Goal: Check status: Check status

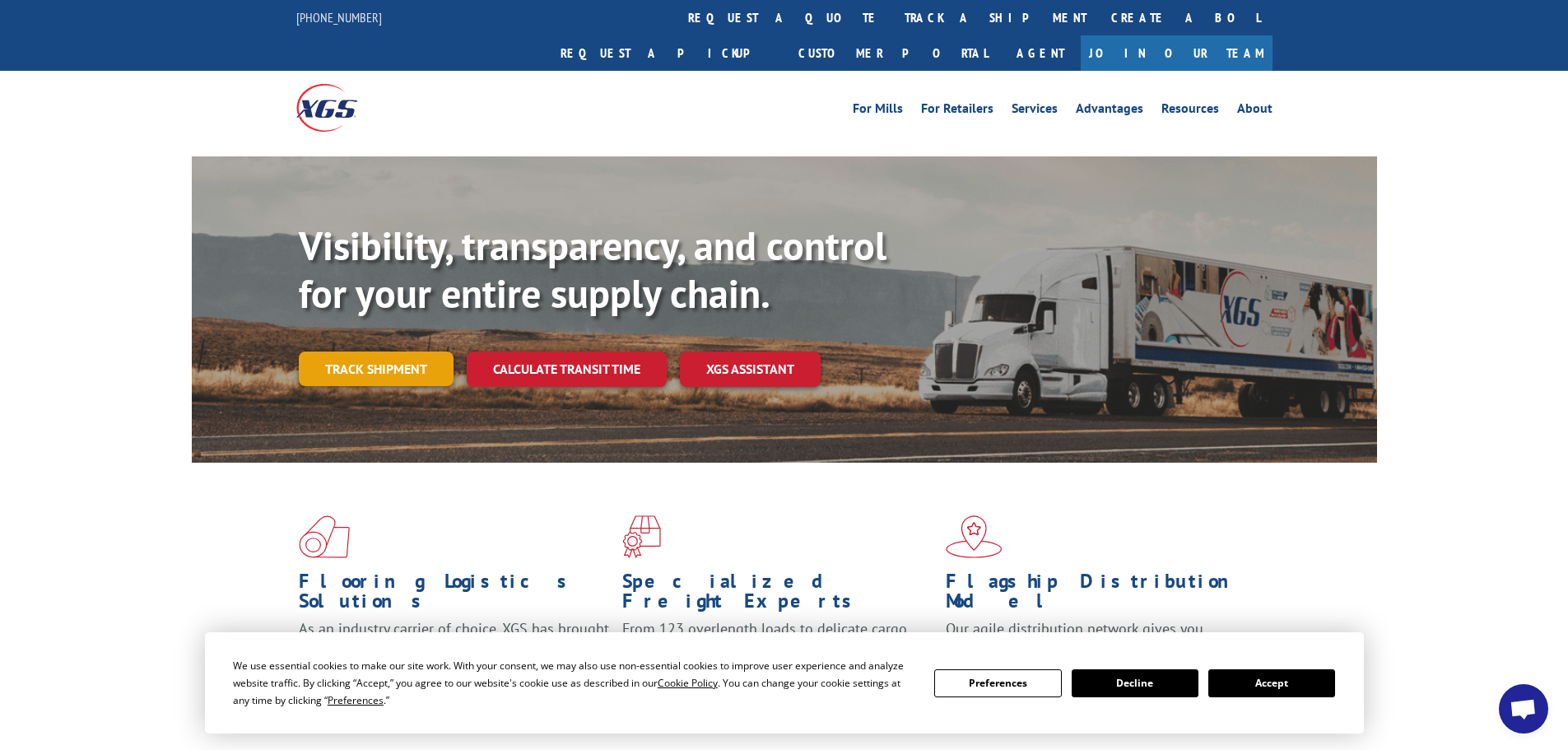
click at [427, 351] on link "Track shipment" at bounding box center [376, 368] width 155 height 35
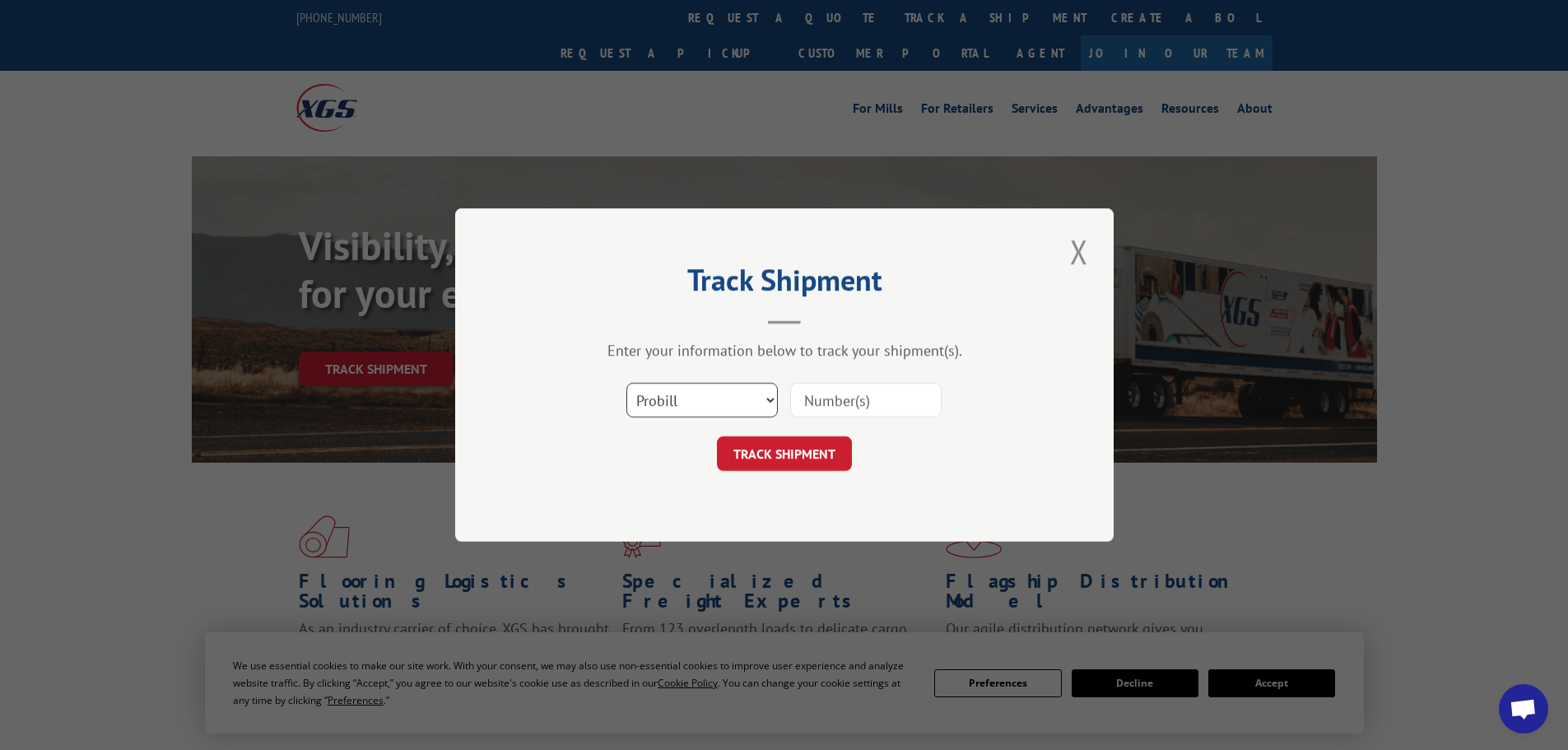
click at [722, 408] on select "Select category... Probill BOL PO" at bounding box center [702, 400] width 151 height 35
select select "po"
click at [626, 383] on select "Select category... Probill BOL PO" at bounding box center [702, 400] width 151 height 35
click at [840, 409] on input at bounding box center [866, 400] width 151 height 35
paste input "17095074"
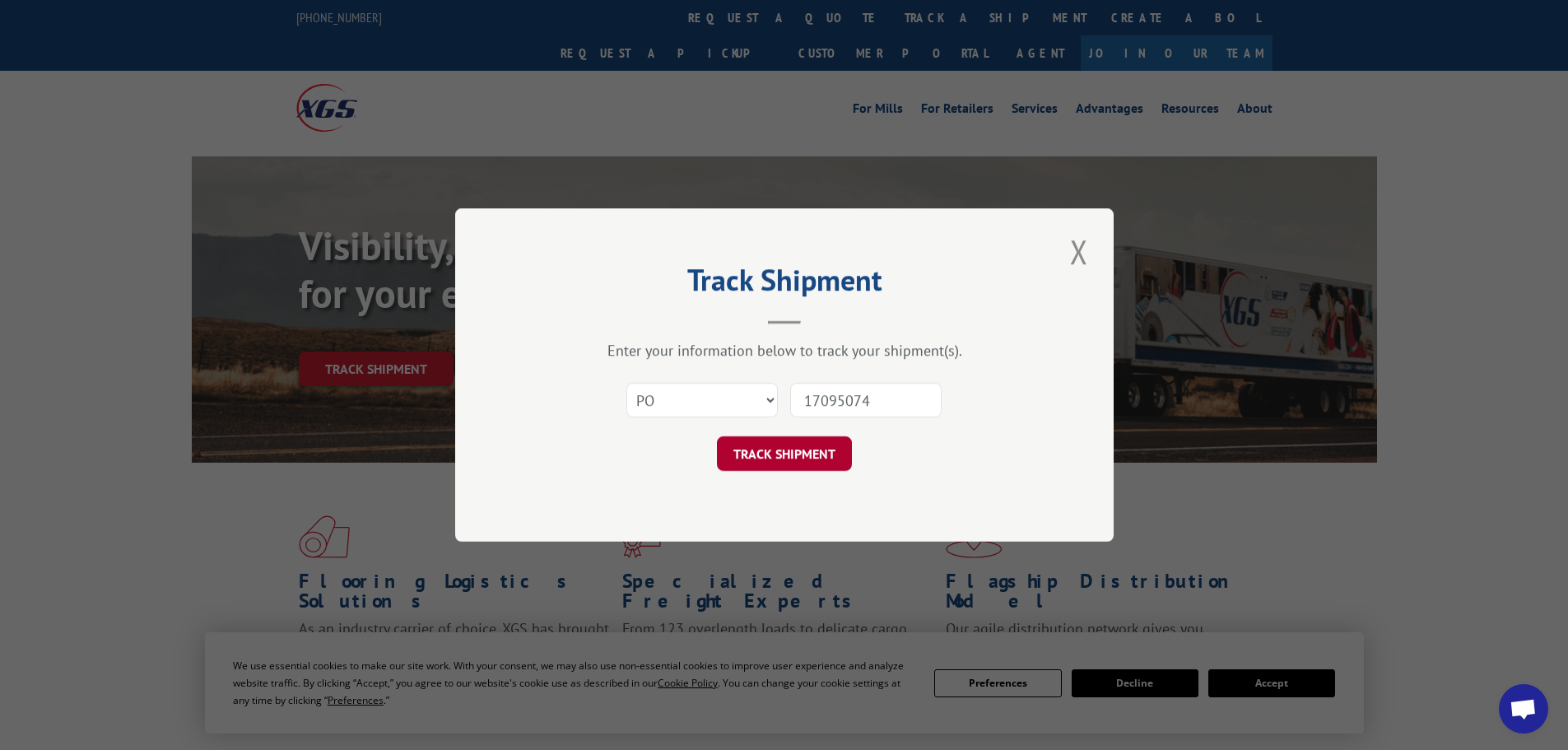
type input "17095074"
click at [811, 446] on button "TRACK SHIPMENT" at bounding box center [784, 453] width 135 height 35
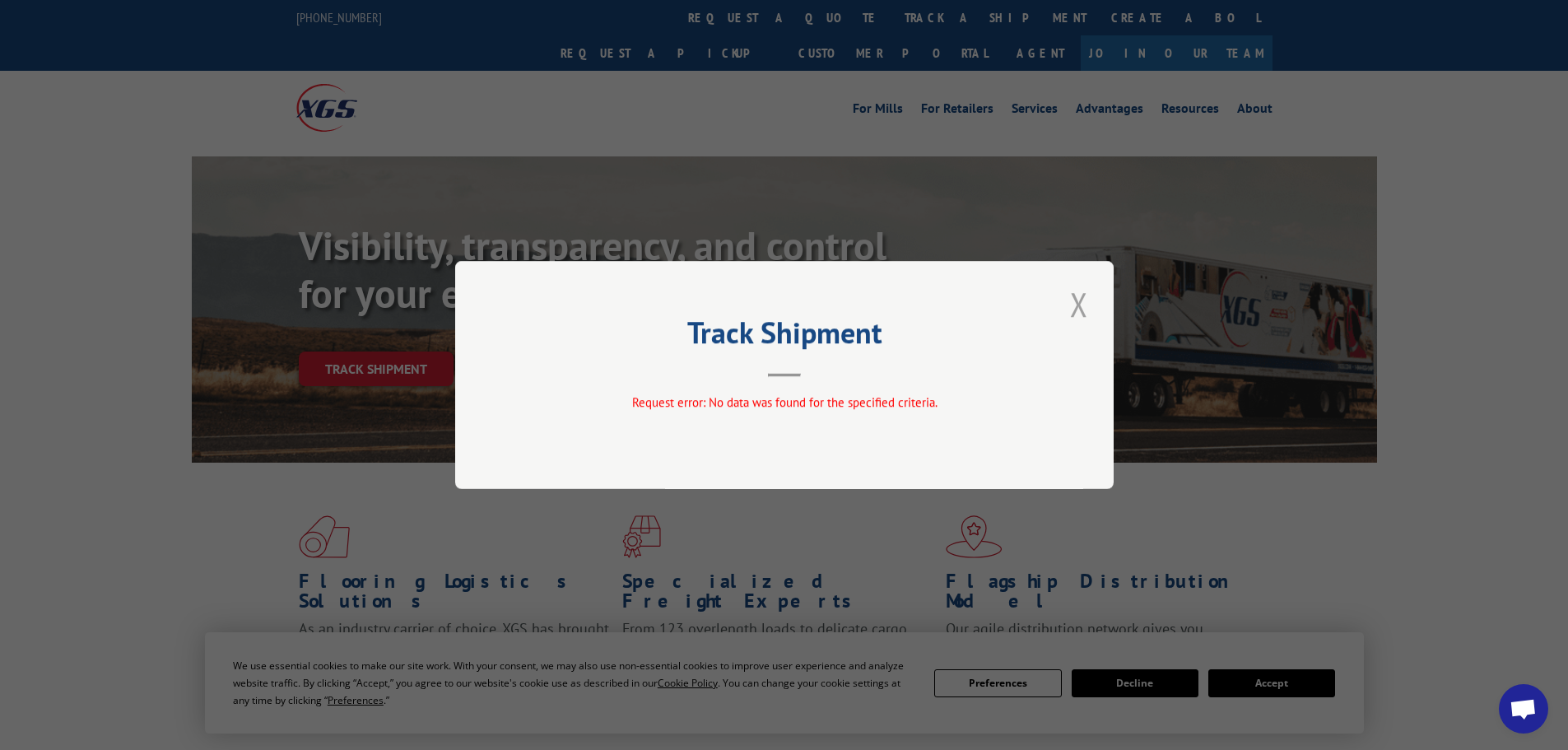
click at [1069, 307] on button "Close modal" at bounding box center [1080, 304] width 28 height 45
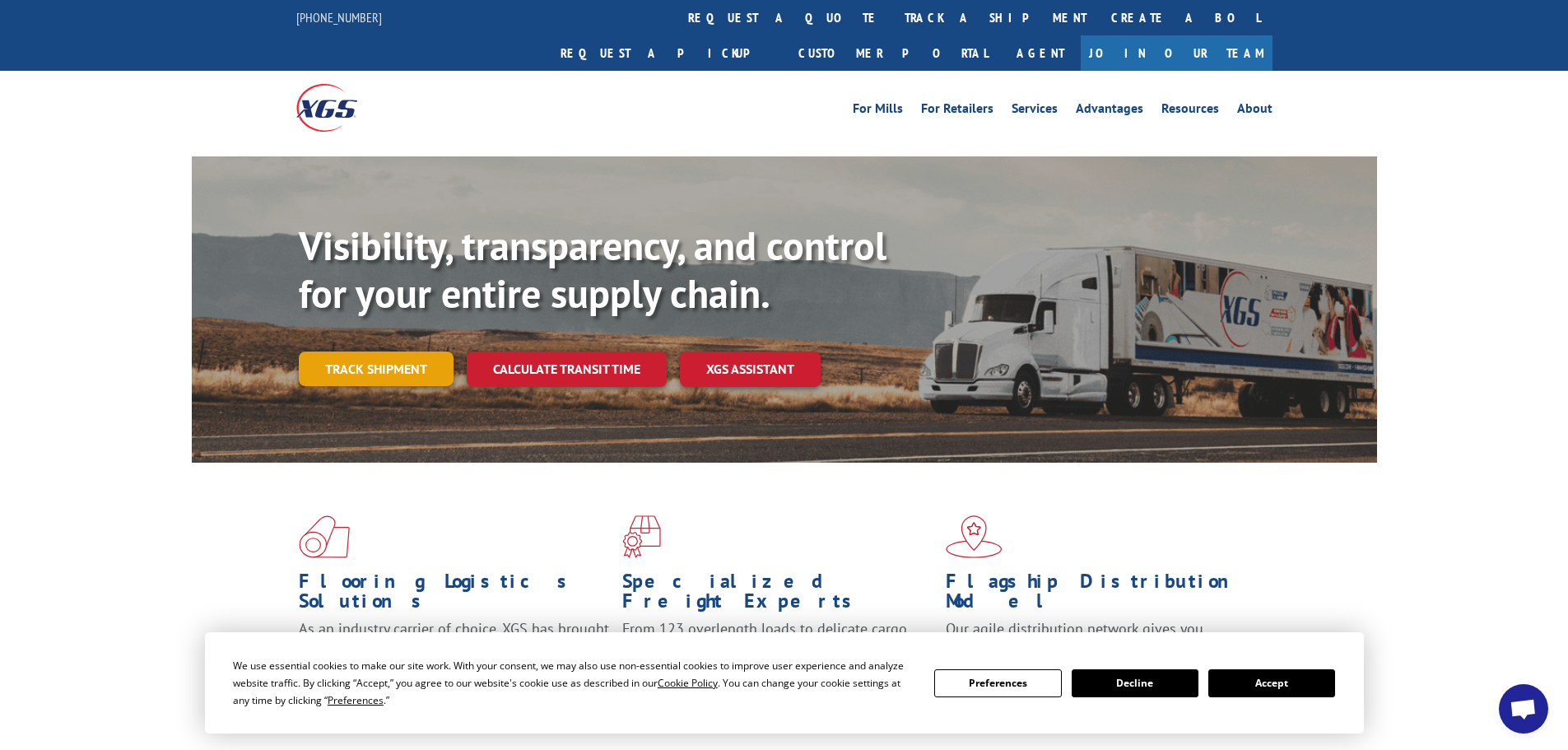
click at [401, 351] on link "Track shipment" at bounding box center [376, 368] width 155 height 35
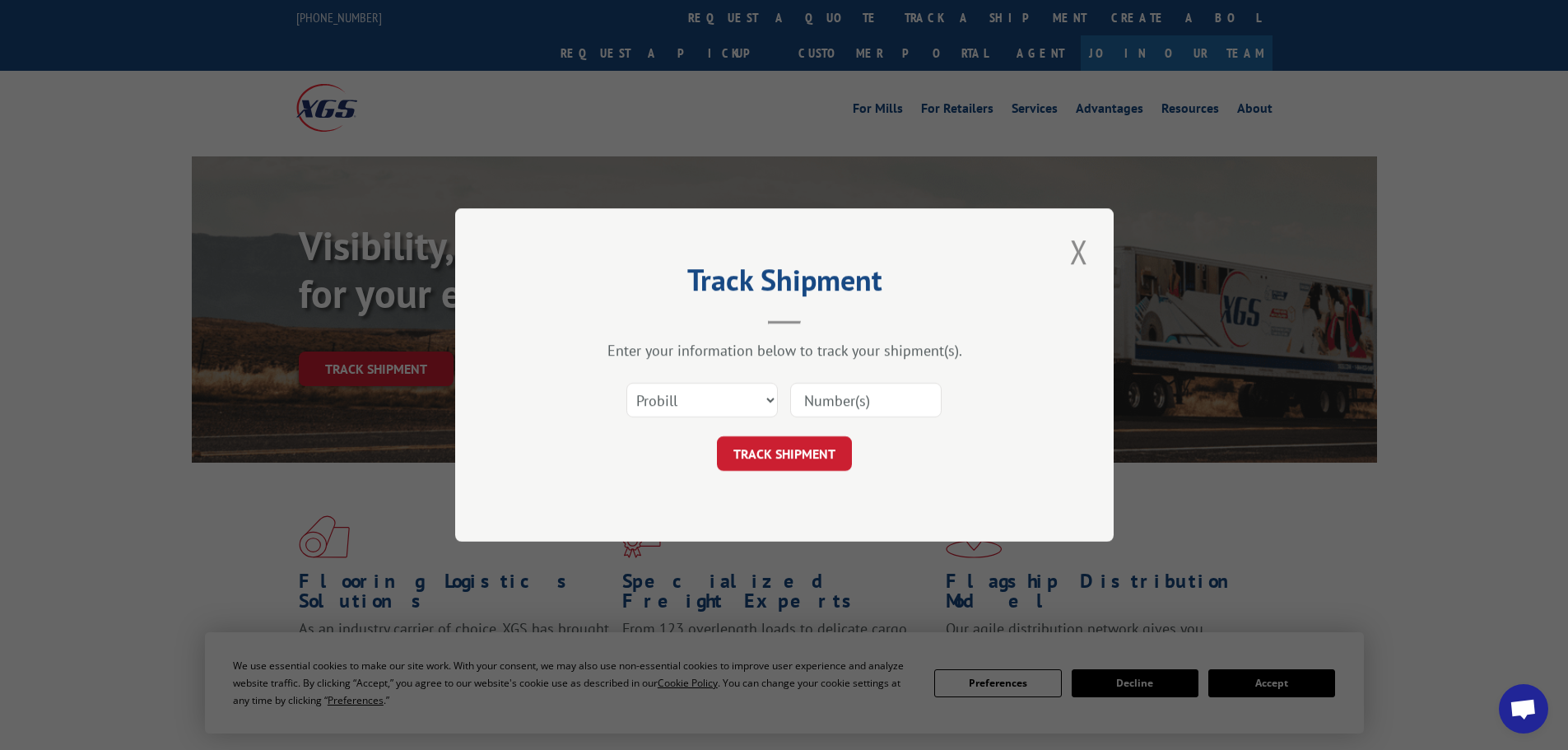
click at [876, 401] on input at bounding box center [866, 400] width 151 height 35
paste input "17095074"
type input "17095074"
click at [778, 434] on form "Select category... Probill BOL PO 17095074 TRACK SHIPMENT" at bounding box center [784, 422] width 494 height 98
click at [770, 445] on button "TRACK SHIPMENT" at bounding box center [784, 453] width 135 height 35
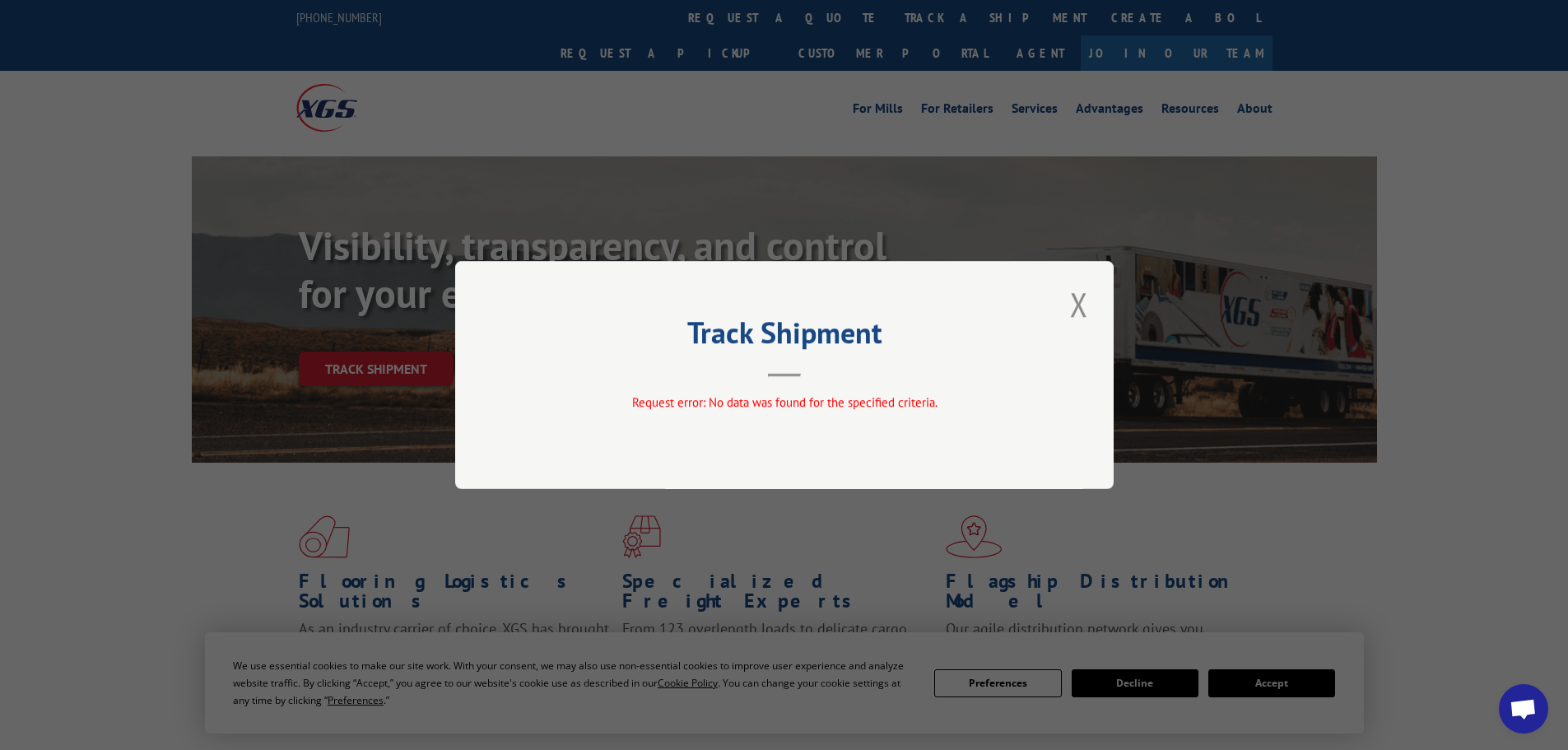
click at [1065, 312] on div "Track Shipment Request error: No data was found for the specified criteria." at bounding box center [784, 374] width 658 height 228
click at [1075, 305] on button "Close modal" at bounding box center [1080, 304] width 28 height 45
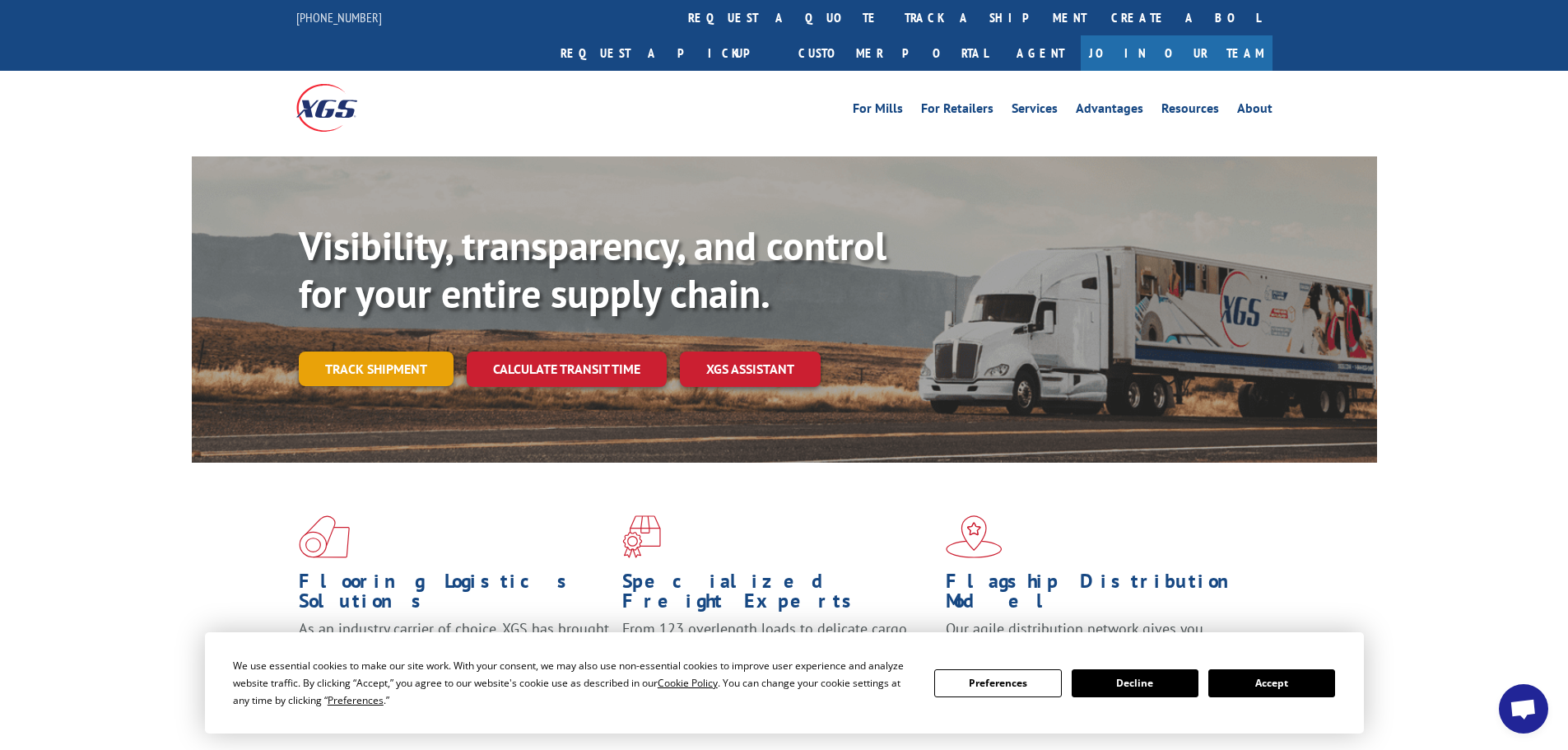
click at [327, 351] on link "Track shipment" at bounding box center [376, 368] width 155 height 35
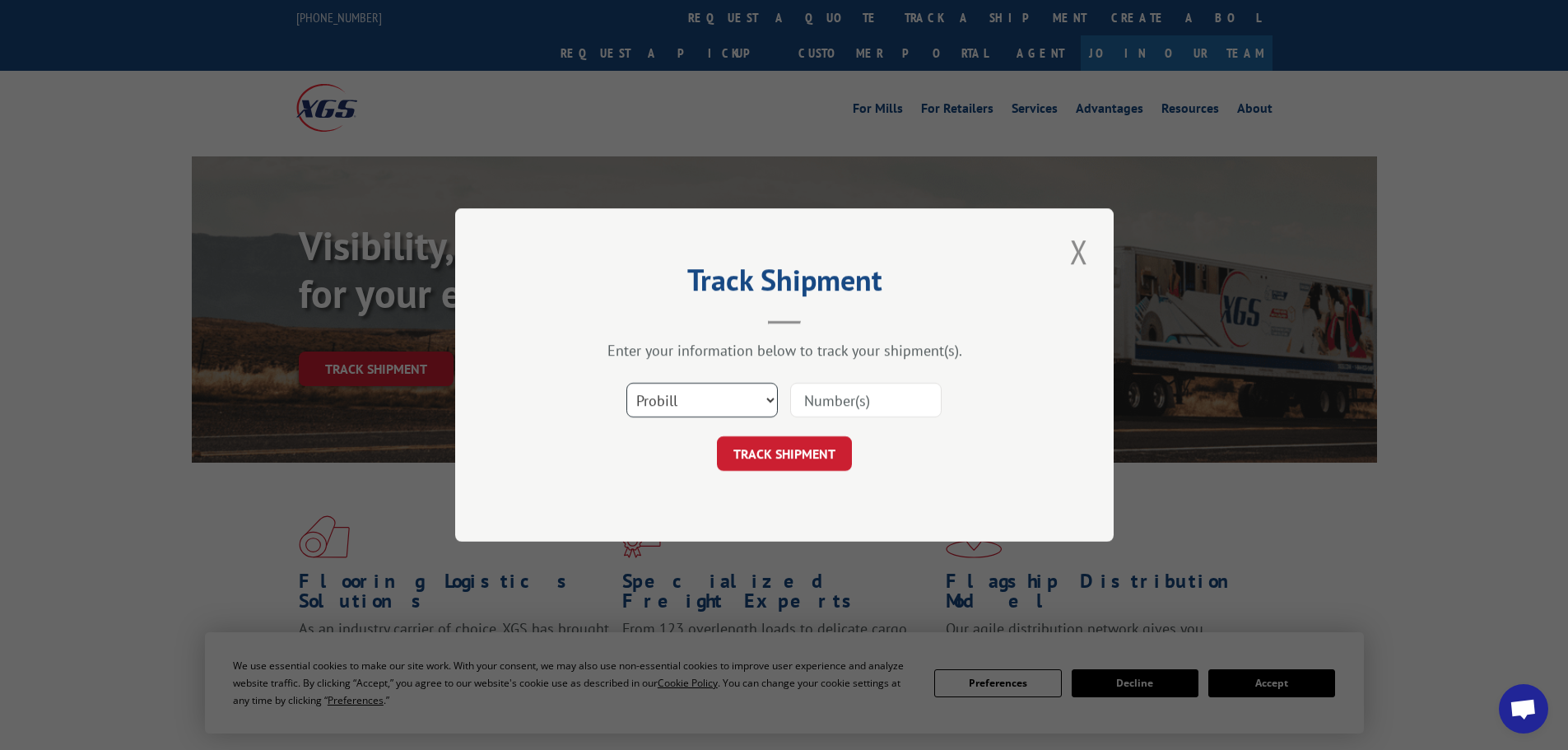
click at [708, 386] on select "Select category... Probill BOL PO" at bounding box center [702, 400] width 151 height 35
select select "bol"
click at [626, 383] on select "Select category... Probill BOL PO" at bounding box center [702, 400] width 151 height 35
click at [989, 388] on div "Select category... Probill BOL PO" at bounding box center [784, 401] width 494 height 55
click at [827, 394] on input at bounding box center [866, 400] width 151 height 35
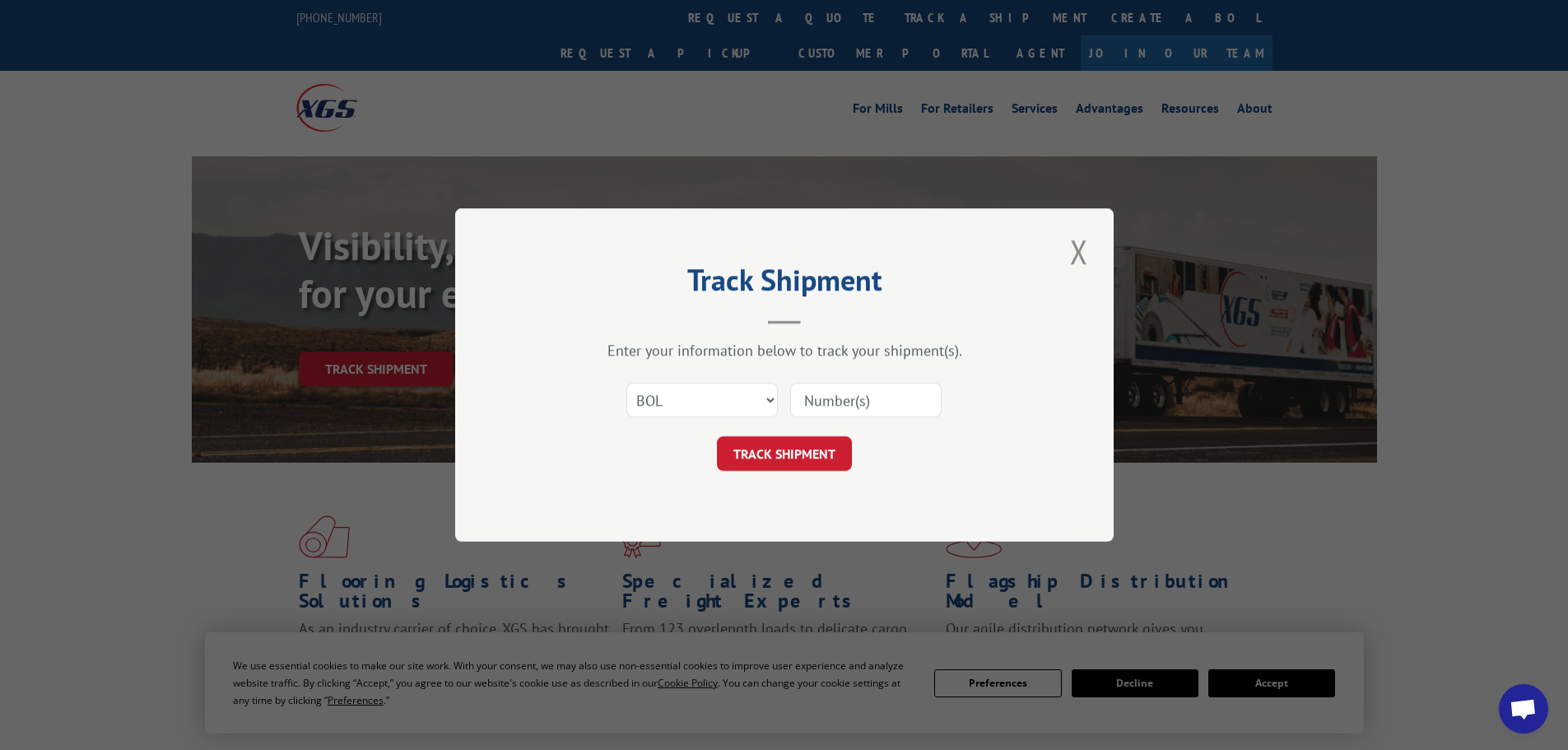
paste input "17095074"
type input "17095074"
click at [785, 450] on button "TRACK SHIPMENT" at bounding box center [784, 453] width 135 height 35
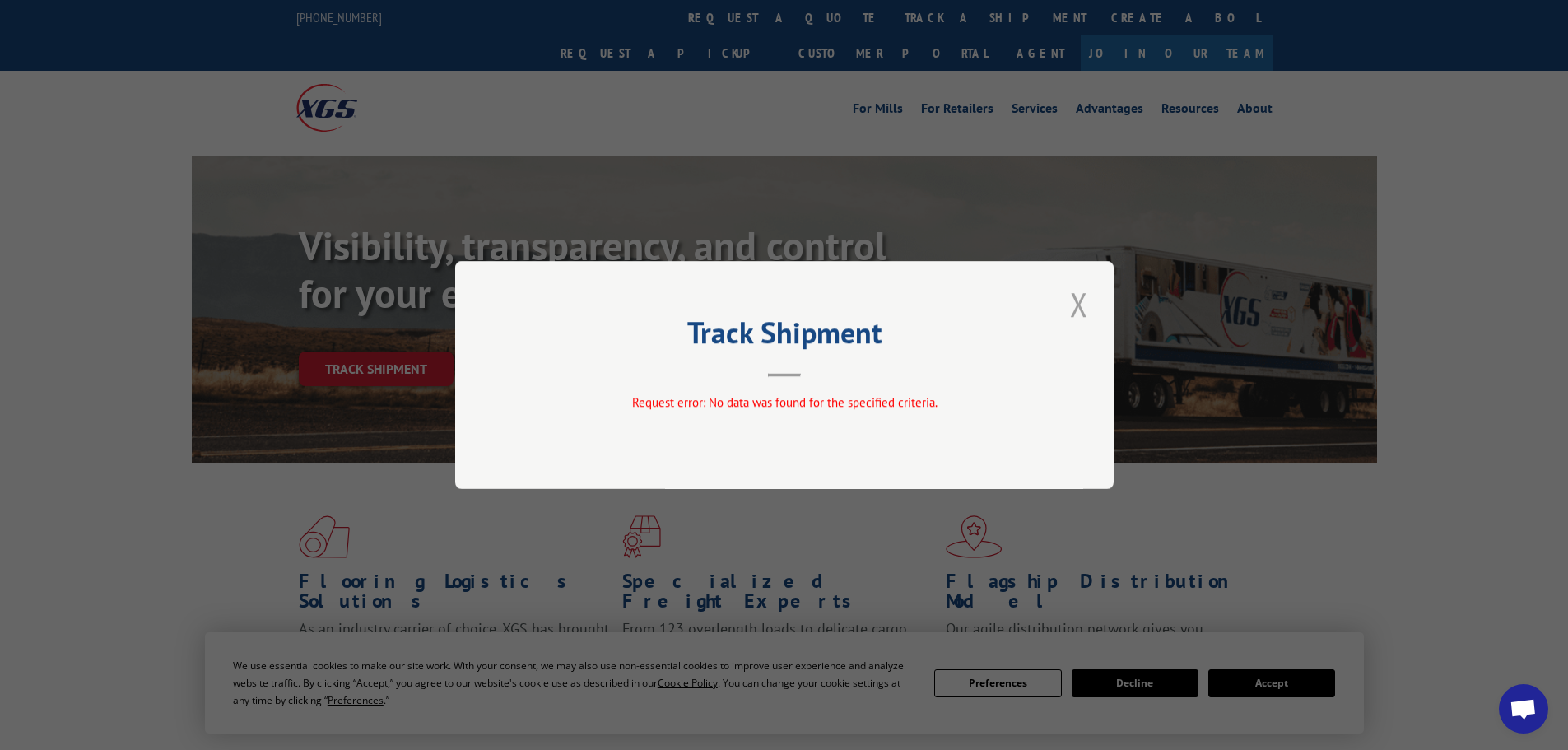
click at [1068, 311] on button "Close modal" at bounding box center [1080, 304] width 28 height 45
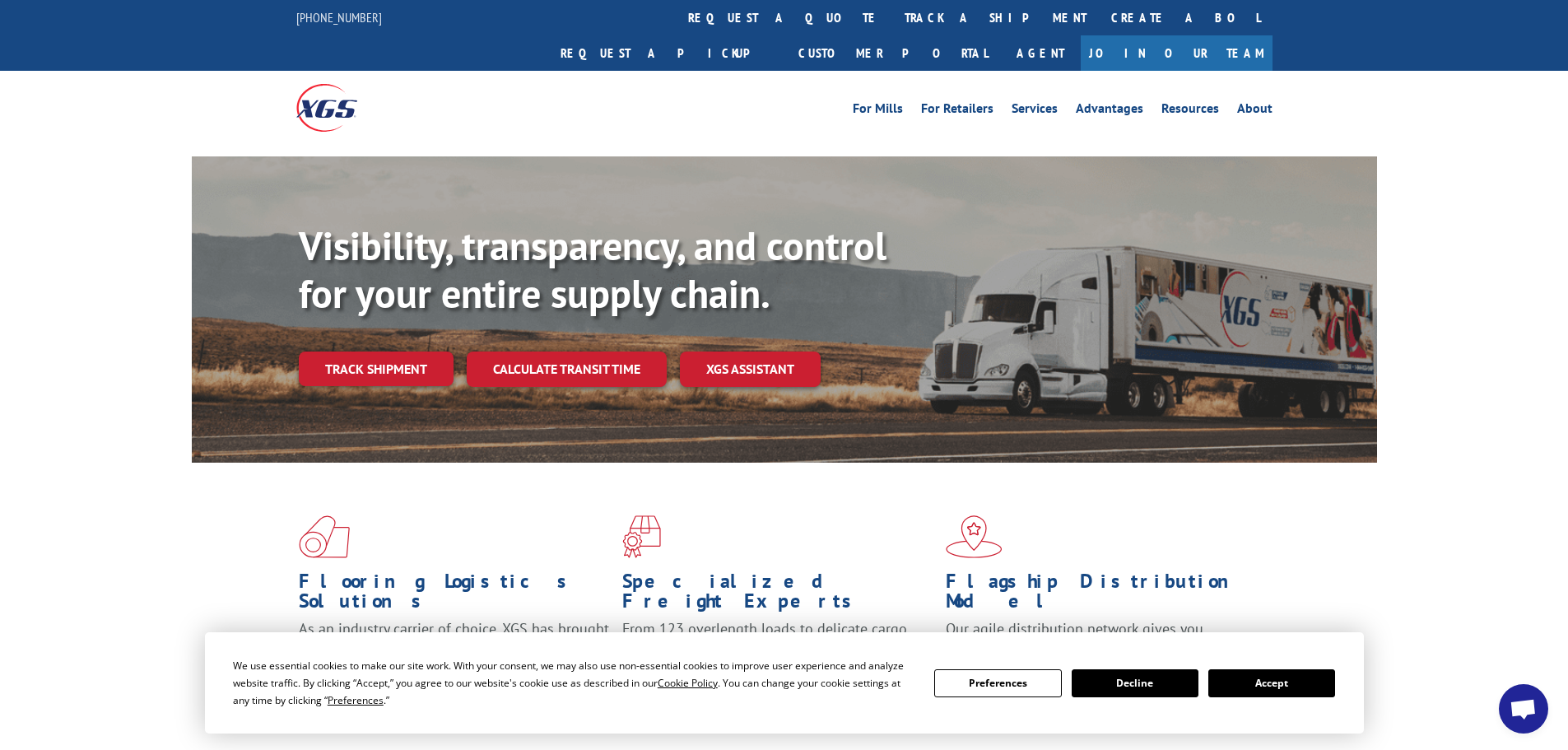
click at [1251, 679] on button "Accept" at bounding box center [1271, 684] width 127 height 28
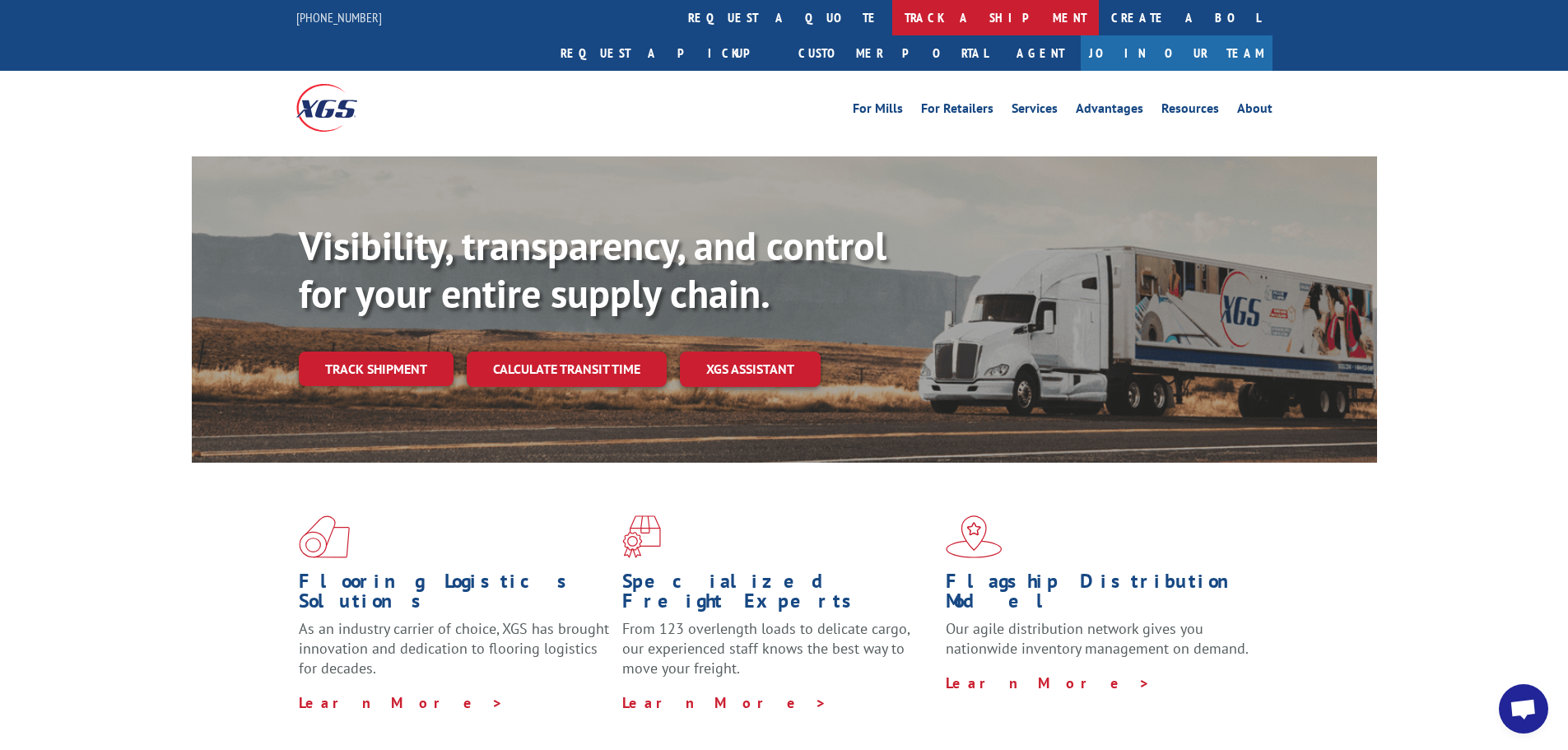
click at [893, 12] on link "track a shipment" at bounding box center [996, 17] width 207 height 35
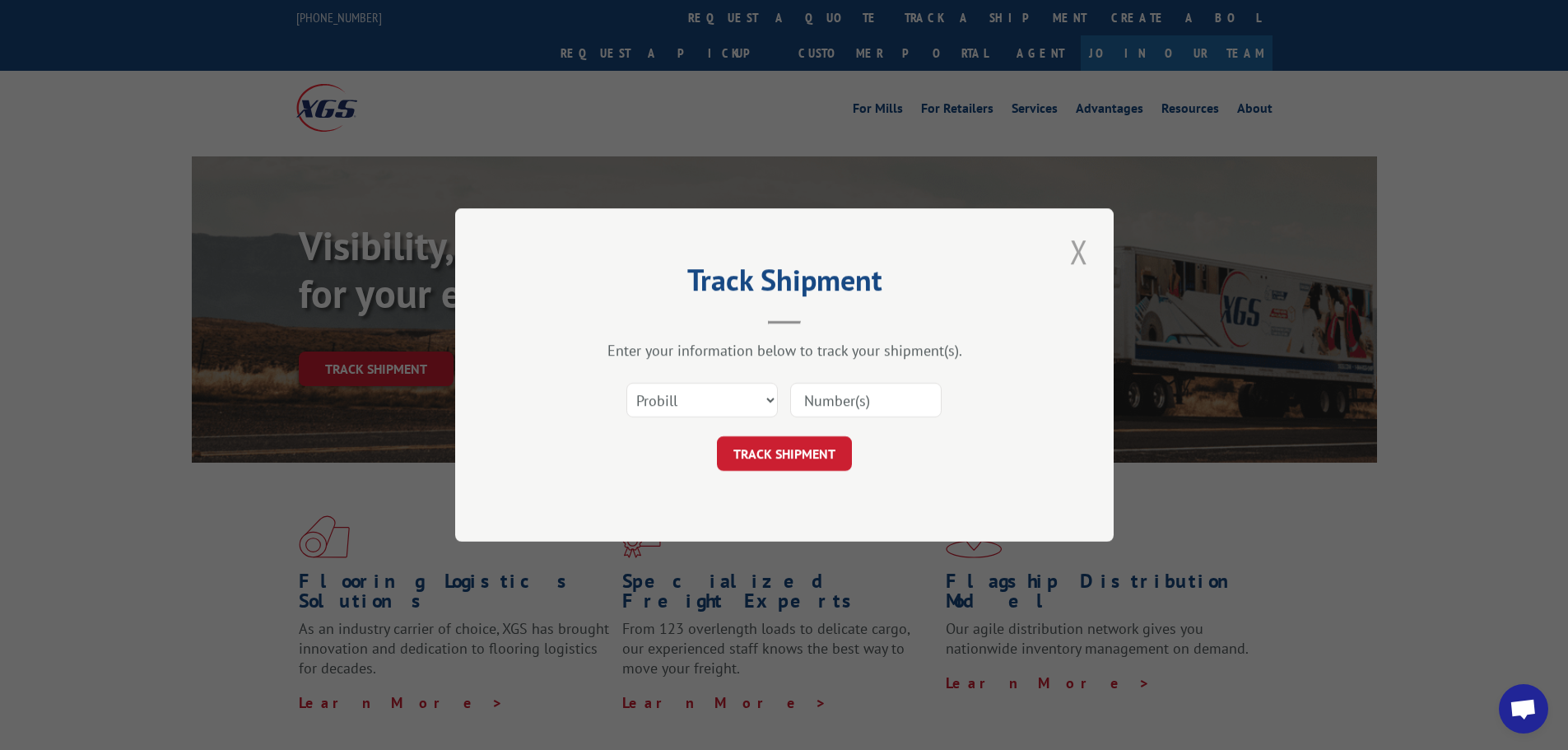
click at [1067, 264] on button "Close modal" at bounding box center [1080, 251] width 28 height 45
